Goal: Task Accomplishment & Management: Use online tool/utility

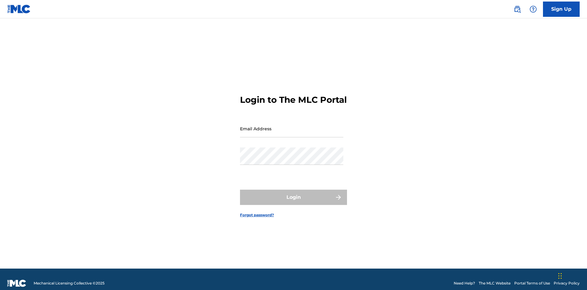
scroll to position [8, 0]
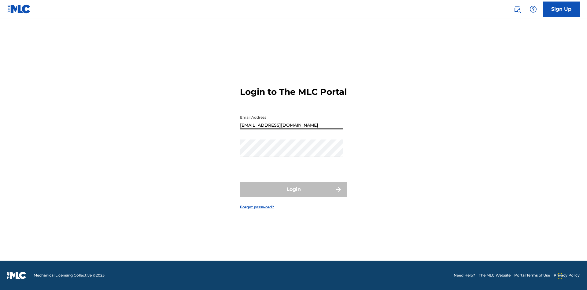
type input "[EMAIL_ADDRESS][DOMAIN_NAME]"
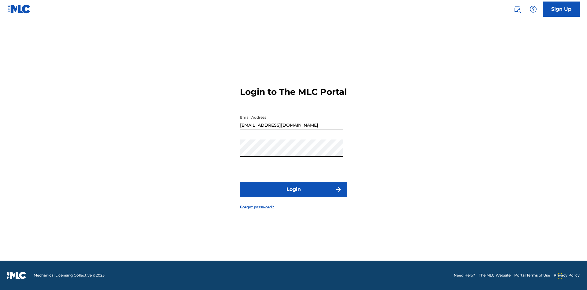
click at [294, 194] on button "Login" at bounding box center [293, 189] width 107 height 15
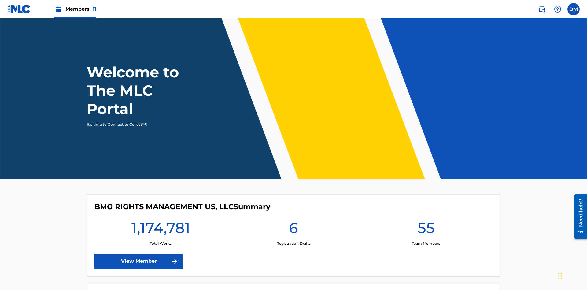
scroll to position [26, 0]
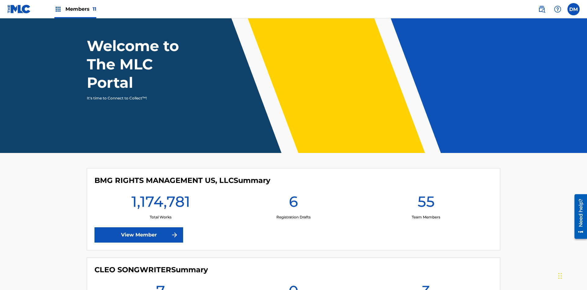
click at [75, 9] on span "Members 11" at bounding box center [80, 9] width 31 height 7
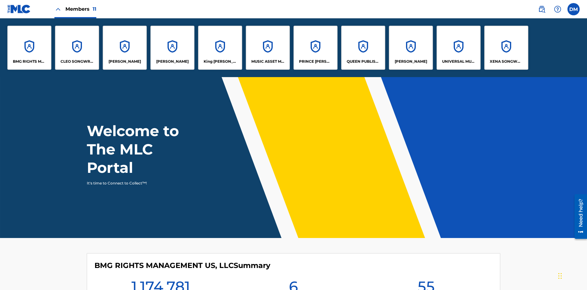
click at [29, 61] on p "BMG RIGHTS MANAGEMENT US, LLC" at bounding box center [29, 62] width 33 height 6
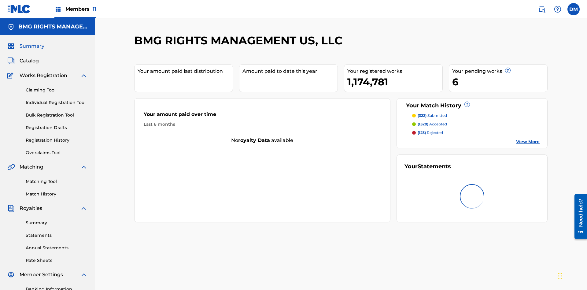
click at [57, 150] on link "Overclaims Tool" at bounding box center [57, 153] width 62 height 6
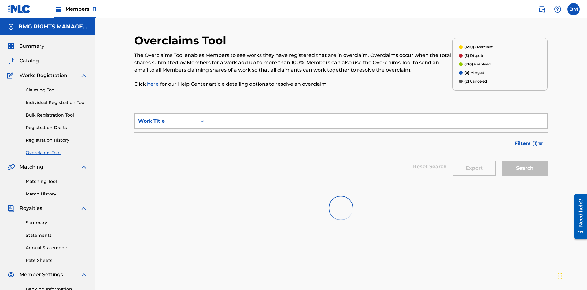
click at [526, 140] on span "Filters ( 1 )" at bounding box center [526, 143] width 23 height 7
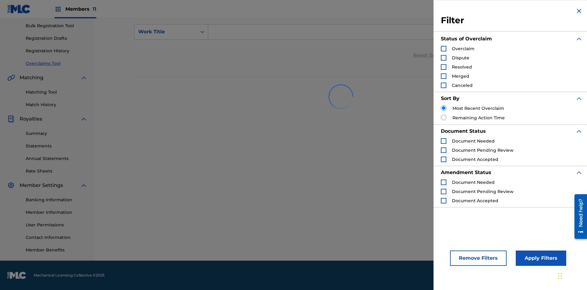
click at [444, 49] on div "Search Form" at bounding box center [444, 49] width 6 height 6
click at [540, 258] on button "Apply Filters" at bounding box center [541, 257] width 50 height 15
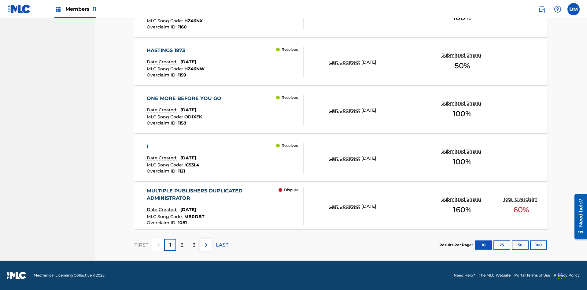
click at [530, 245] on button "100" at bounding box center [538, 244] width 17 height 9
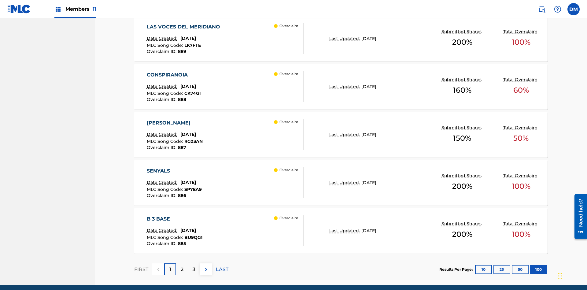
scroll to position [476, 0]
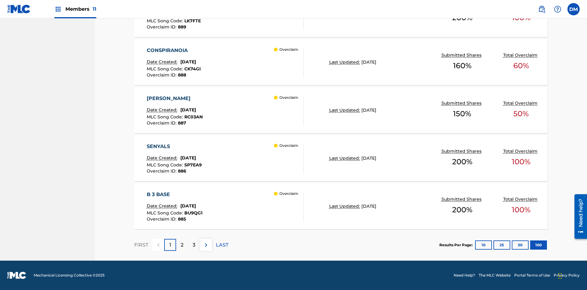
click at [341, 206] on p "Last Updated:" at bounding box center [345, 206] width 32 height 6
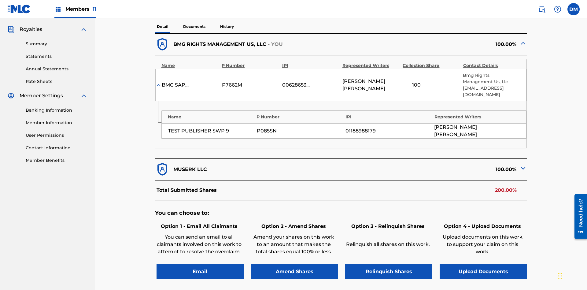
scroll to position [230, 0]
